Goal: Task Accomplishment & Management: Manage account settings

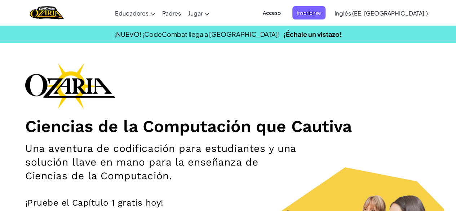
click at [292, 96] on div "Ciencias de la Computación que Cautiva Una aventura de codificación para estudi…" at bounding box center [227, 169] width 405 height 213
click at [281, 13] on font "Acceso" at bounding box center [272, 12] width 18 height 6
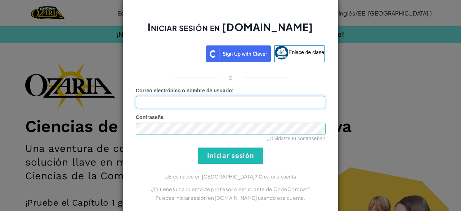
click at [162, 103] on input "Correo electrónico o nombre de usuario :" at bounding box center [231, 102] width 190 height 12
type input "[EMAIL_ADDRESS][DOMAIN_NAME]"
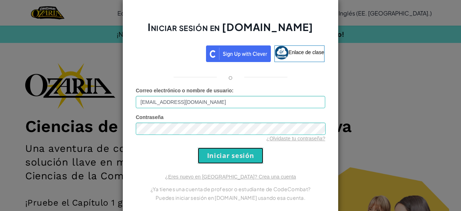
click at [244, 155] on input "Iniciar sesión" at bounding box center [231, 155] width 66 height 16
